Goal: Find specific page/section: Find specific page/section

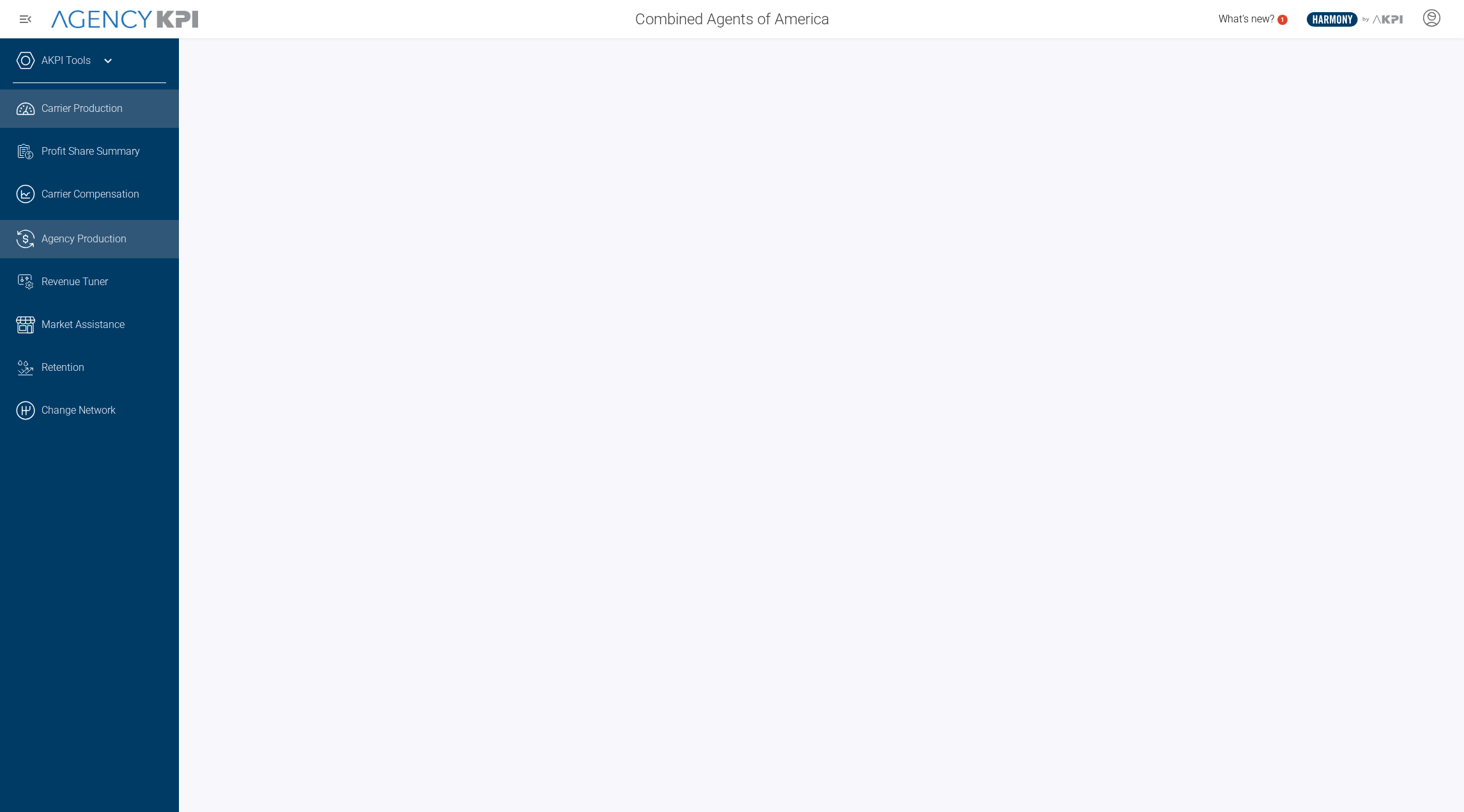
click at [50, 250] on link ".cls-1{fill:none;stroke:#221f20;stroke-linecap:round;stroke-linejoin:round;stro…" at bounding box center [89, 239] width 179 height 38
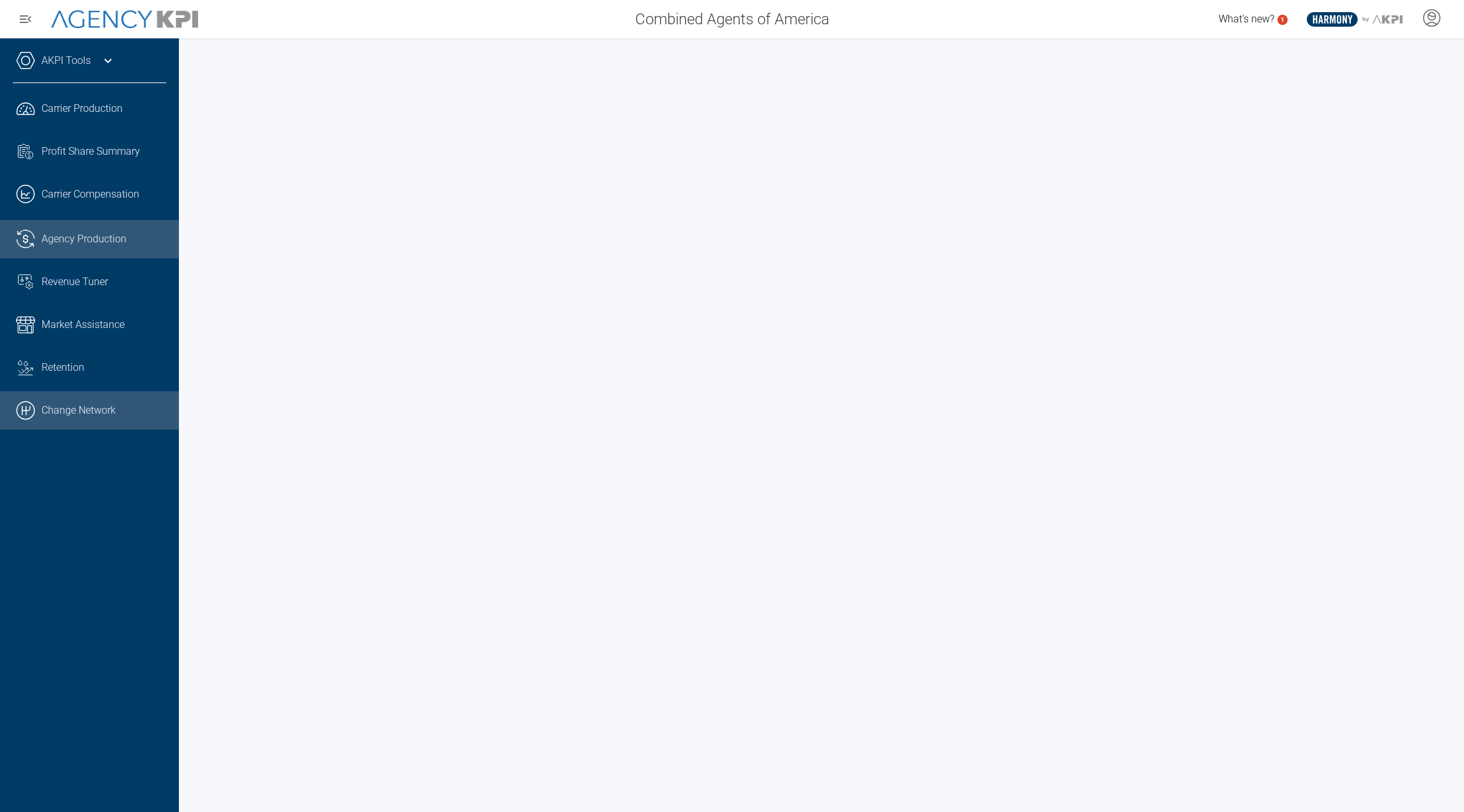
click at [100, 423] on link ".cls-1{fill:none;stroke:#000;stroke-linecap:round;stroke-linejoin:round;stroke-…" at bounding box center [89, 410] width 179 height 38
